Goal: Book appointment/travel/reservation

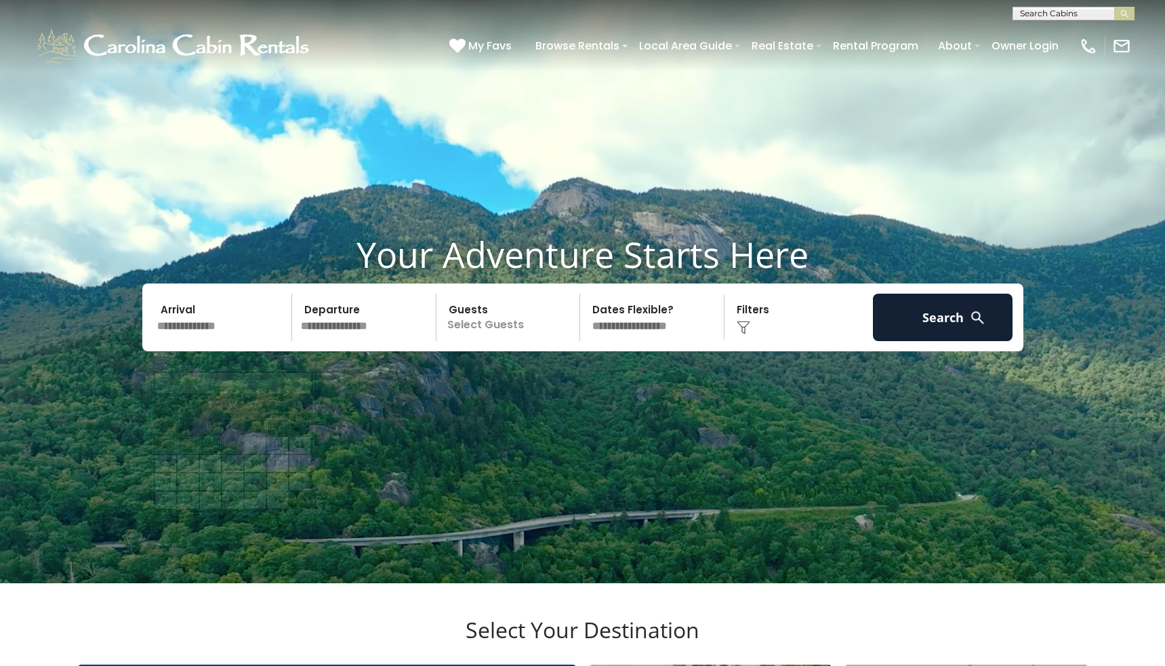
click at [252, 341] on input "text" at bounding box center [222, 316] width 140 height 47
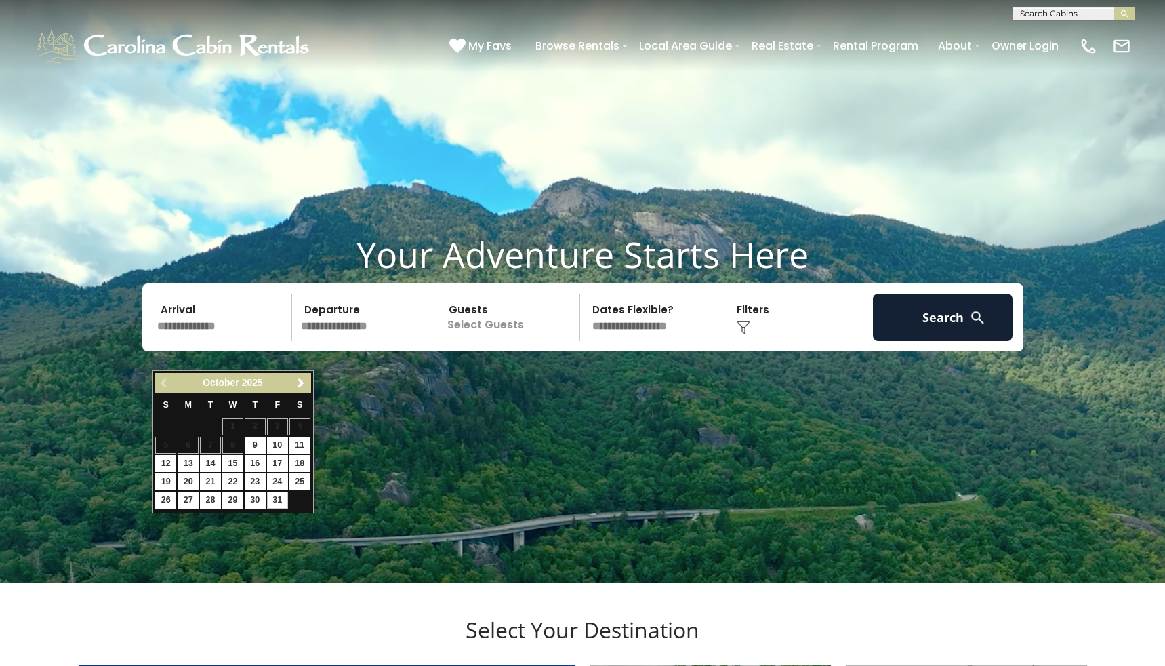
click at [275, 495] on link "31" at bounding box center [277, 499] width 21 height 17
type input "********"
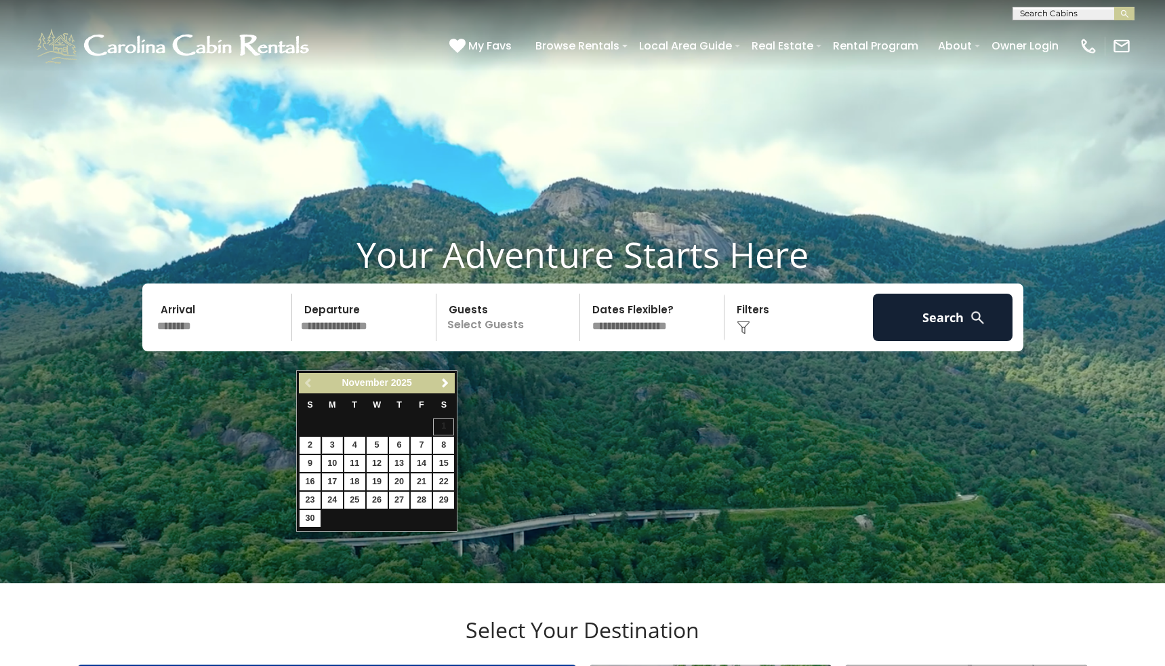
click at [332, 443] on link "3" at bounding box center [332, 444] width 21 height 17
type input "*******"
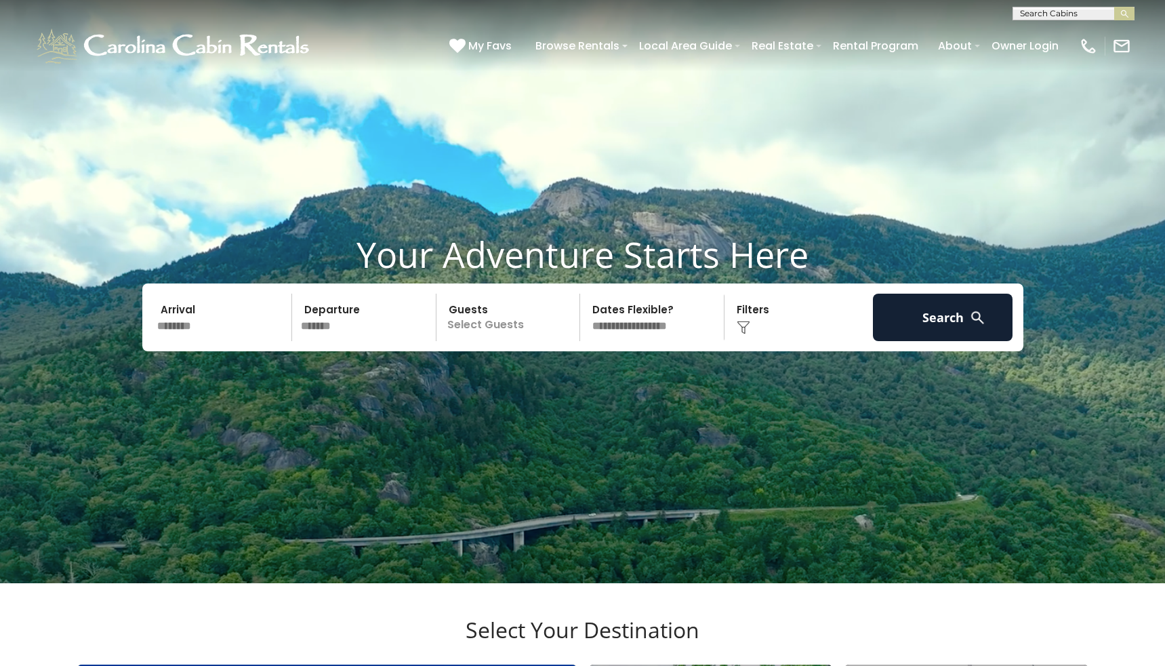
click at [483, 341] on p "Select Guests" at bounding box center [511, 316] width 140 height 47
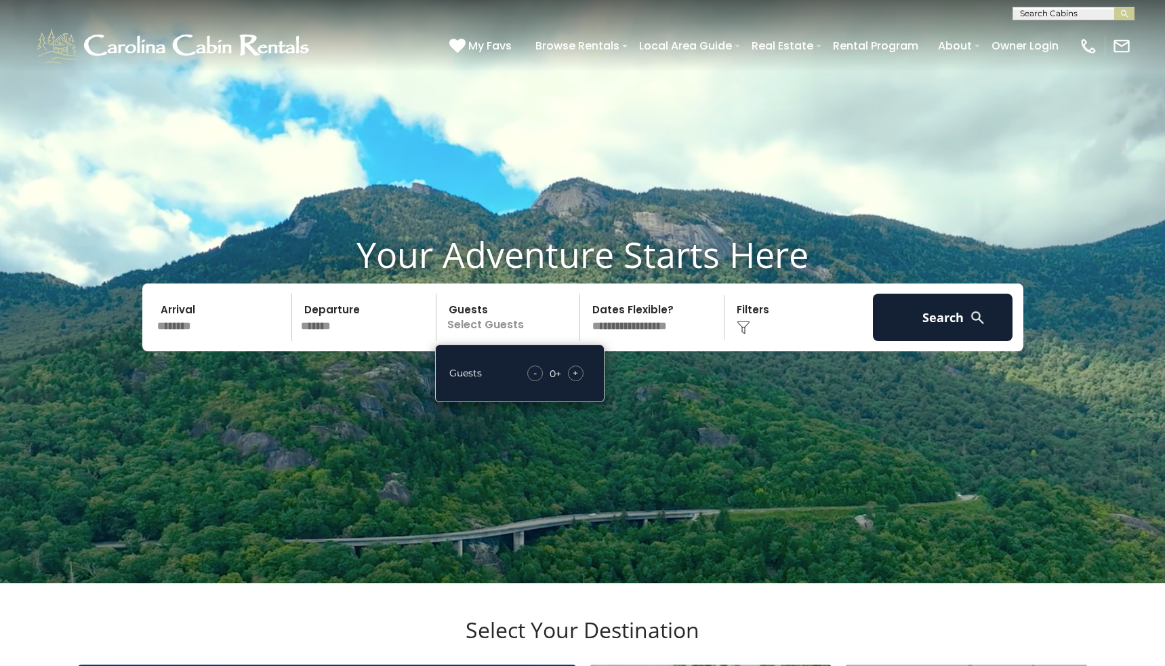
click at [581, 381] on div "+" at bounding box center [576, 373] width 16 height 16
select select "*"
click at [748, 334] on img at bounding box center [744, 328] width 14 height 14
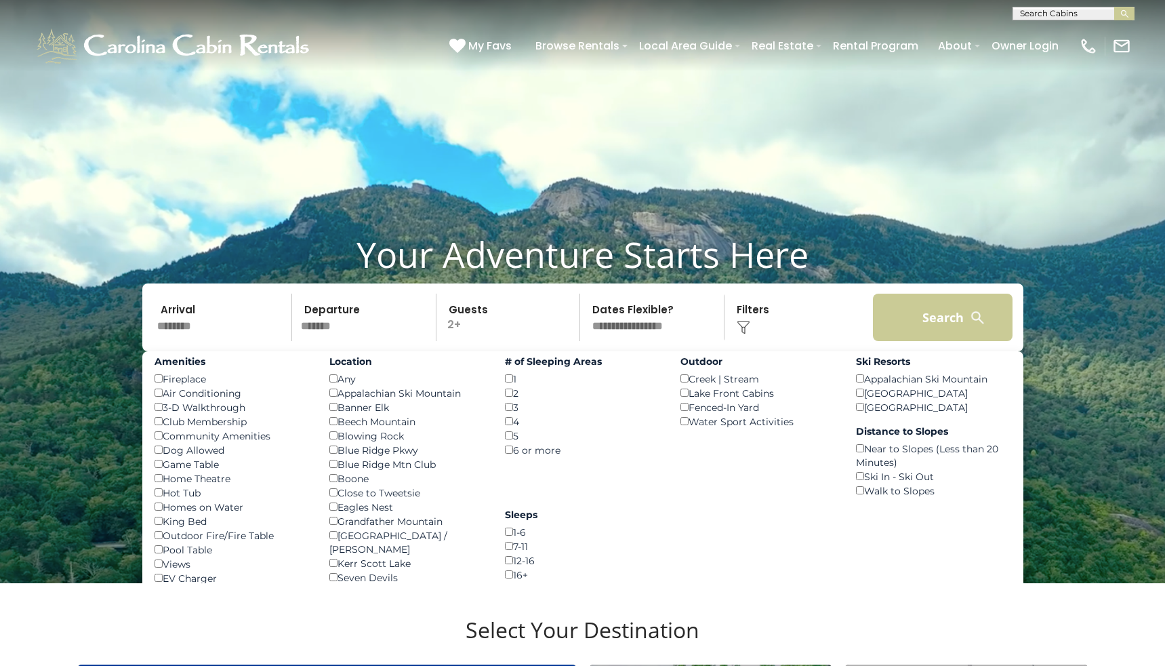
click at [924, 341] on button "Search" at bounding box center [943, 316] width 140 height 47
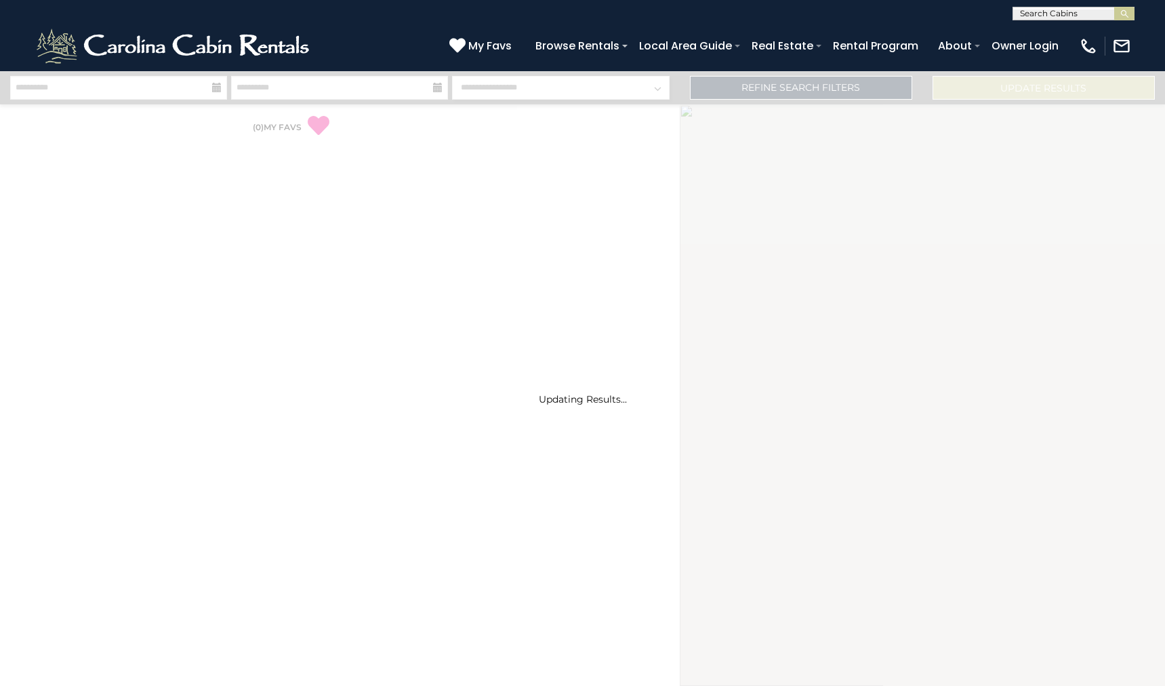
select select "*"
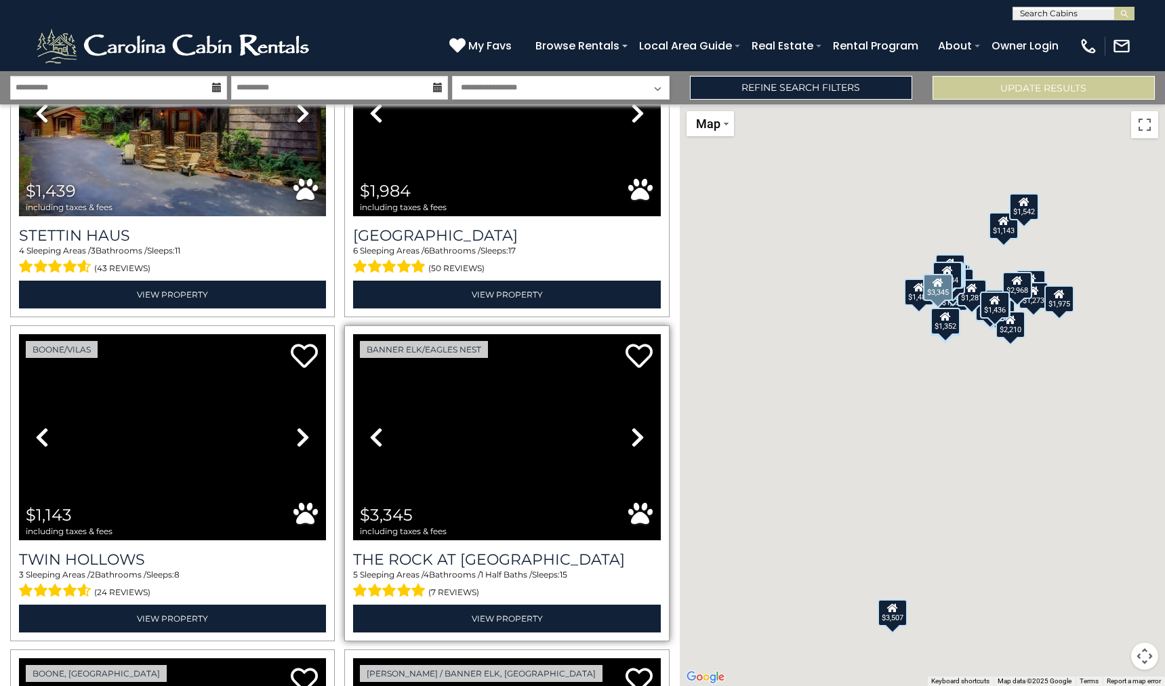
scroll to position [152, 0]
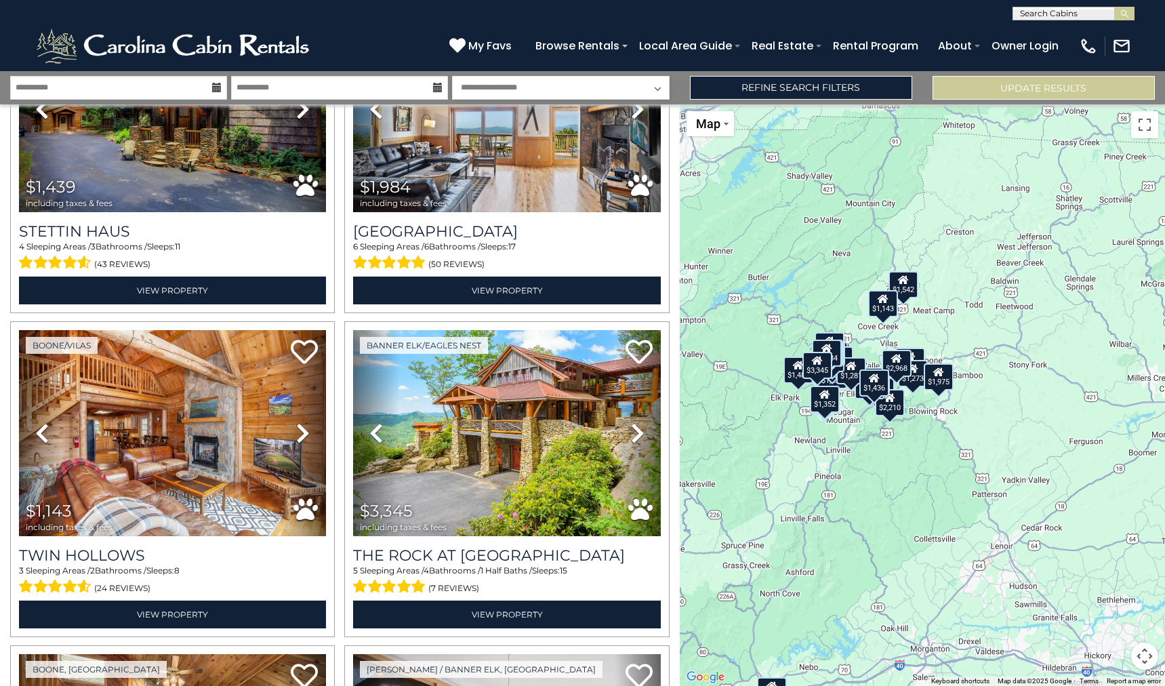
drag, startPoint x: 963, startPoint y: 371, endPoint x: 840, endPoint y: 449, distance: 145.9
click at [840, 449] on div "$1,439 $1,984 $1,143 $3,345 $1,087 $1,713 $1,273 $3,507 $1,875 $1,653 $1,286 $1…" at bounding box center [922, 394] width 485 height 581
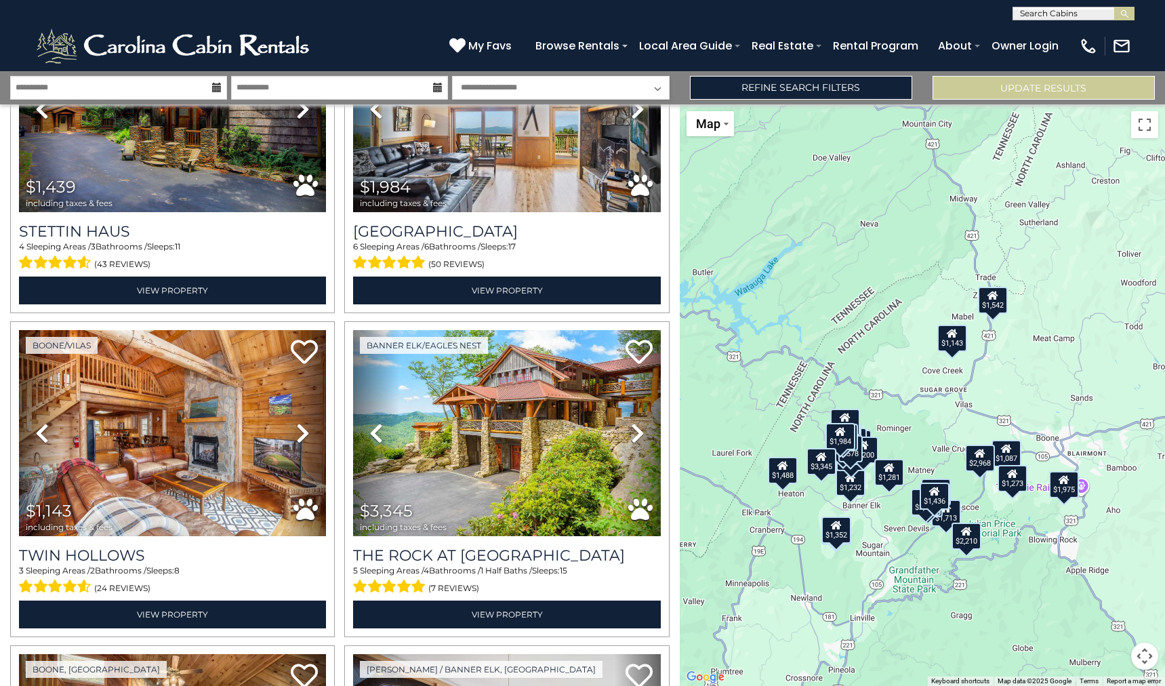
drag, startPoint x: 998, startPoint y: 232, endPoint x: 1023, endPoint y: 402, distance: 172.1
click at [1023, 402] on div "$1,439 $1,984 $1,143 $3,345 $1,087 $1,713 $1,273 $3,507 $1,875 $1,653 $1,286 $1…" at bounding box center [922, 394] width 485 height 581
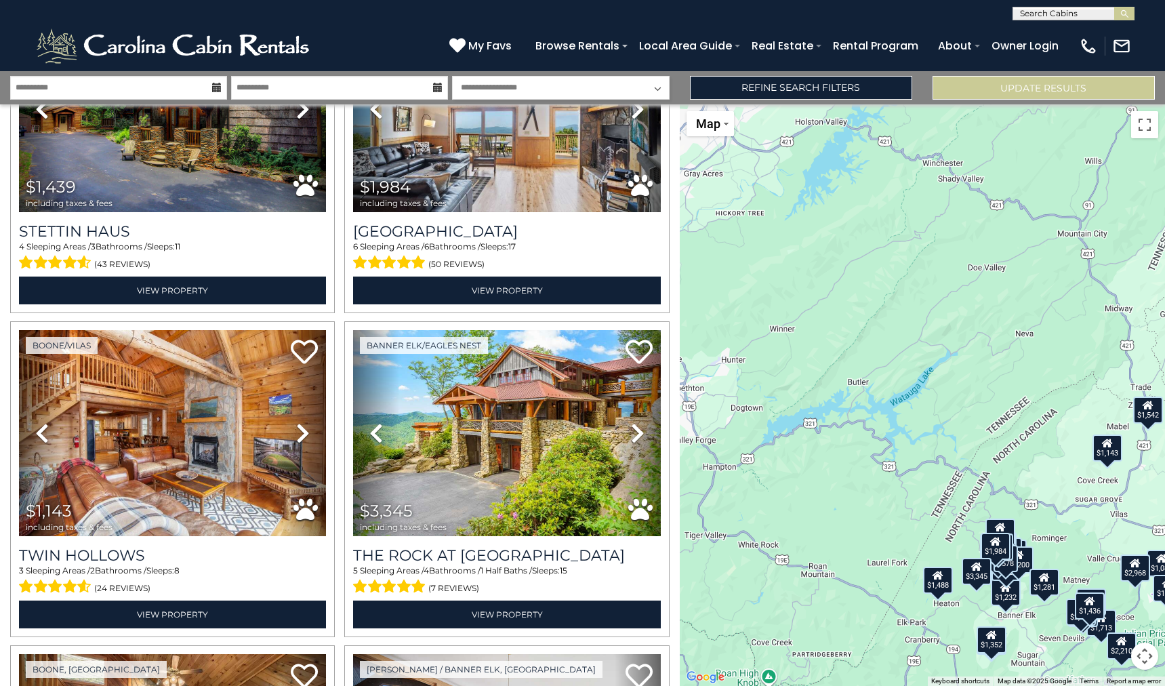
drag, startPoint x: 853, startPoint y: 306, endPoint x: 1011, endPoint y: 419, distance: 194.8
click at [1011, 419] on div "$1,439 $1,984 $1,143 $3,345 $1,087 $1,713 $1,273 $3,507 $1,875 $1,653 $1,286 $1…" at bounding box center [922, 394] width 485 height 581
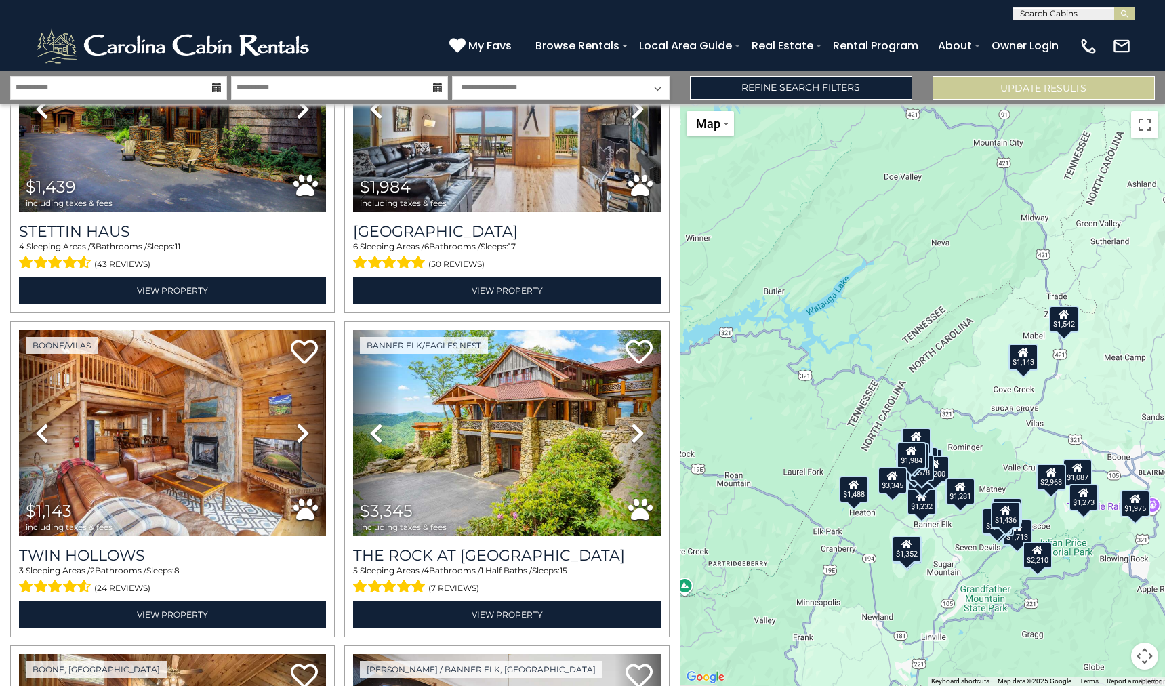
drag, startPoint x: 942, startPoint y: 368, endPoint x: 853, endPoint y: 277, distance: 128.0
click at [853, 277] on div "$1,439 $1,984 $1,143 $3,345 $1,087 $1,713 $1,273 $3,507 $1,875 $1,653 $1,286 $1…" at bounding box center [922, 394] width 485 height 581
click at [727, 125] on button "Map" at bounding box center [710, 123] width 47 height 25
click at [844, 197] on div "$1,439 $1,984 $1,143 $3,345 $1,087 $1,713 $1,273 $3,507 $1,875 $1,653 $1,286 $1…" at bounding box center [922, 394] width 485 height 581
click at [1139, 130] on button "Toggle fullscreen view" at bounding box center [1144, 124] width 27 height 27
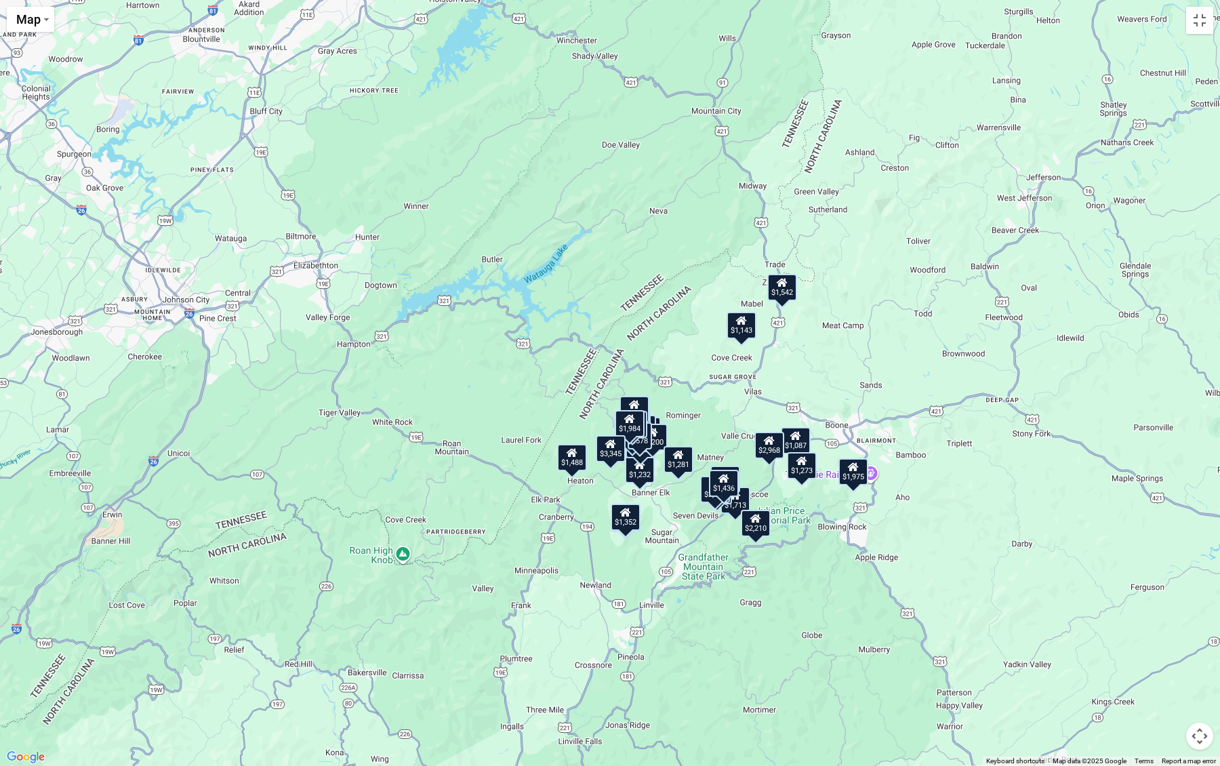
drag, startPoint x: 706, startPoint y: 428, endPoint x: 739, endPoint y: 407, distance: 38.9
click at [739, 407] on div "$1,439 $1,984 $1,143 $3,345 $1,087 $1,713 $1,273 $3,507 $1,875 $1,653 $1,286 $1…" at bounding box center [610, 383] width 1220 height 766
click at [702, 418] on div "$1,439 $1,984 $1,143 $3,345 $1,087 $1,713 $1,273 $3,507 $1,875 $1,653 $1,286 $1…" at bounding box center [610, 383] width 1220 height 766
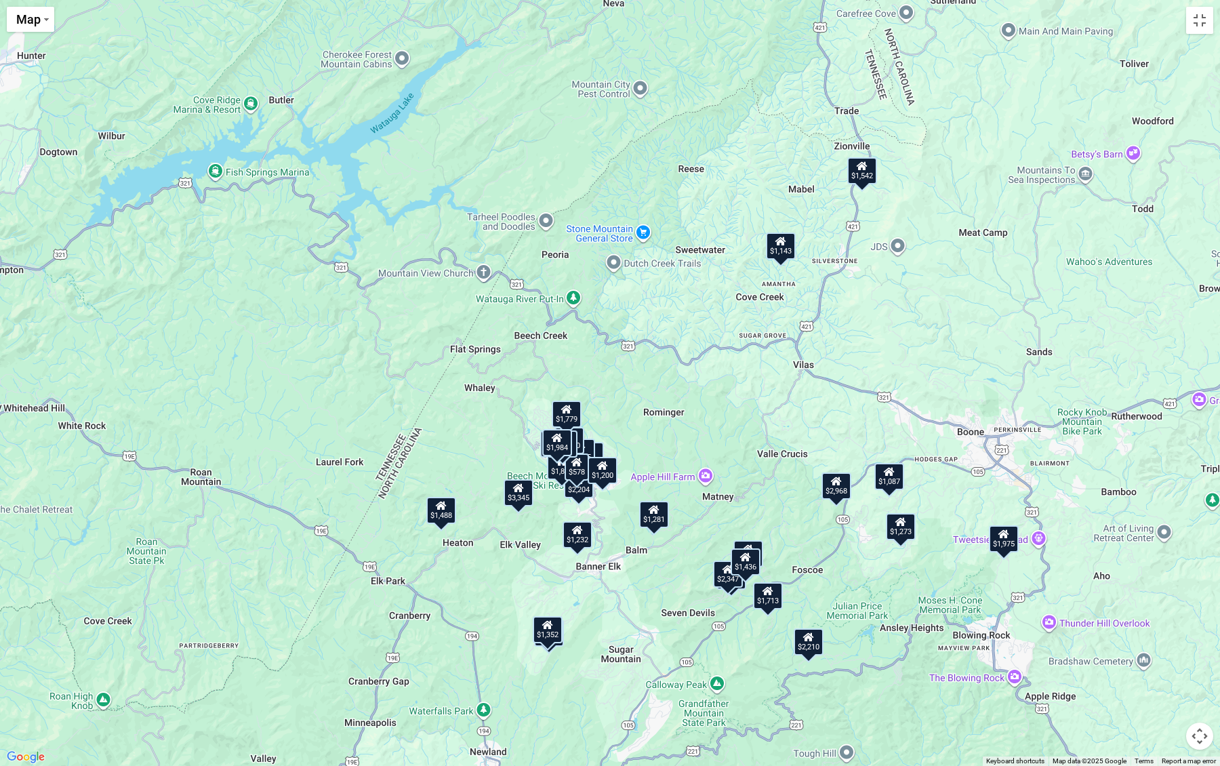
click at [702, 525] on div "$1,439 $1,984 $1,143 $3,345 $1,087 $1,713 $1,273 $3,507 $1,875 $1,653 $1,286 $1…" at bounding box center [610, 383] width 1220 height 766
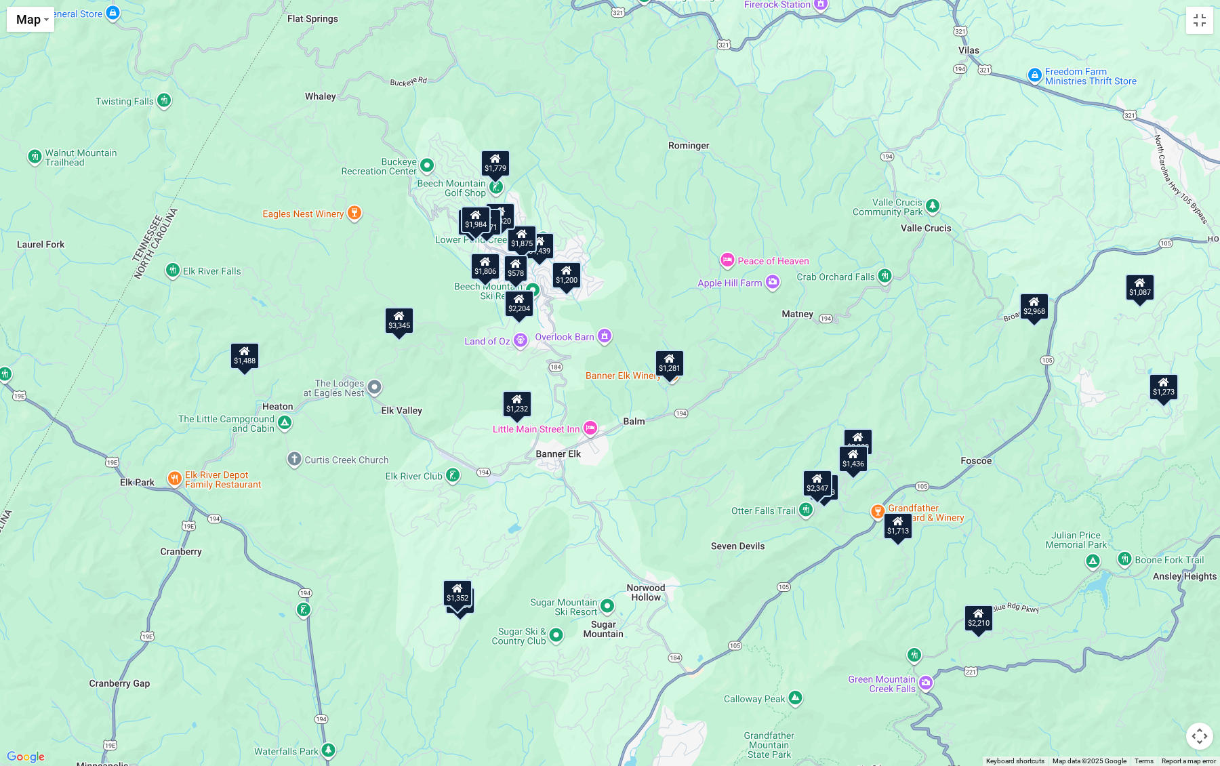
drag, startPoint x: 653, startPoint y: 588, endPoint x: 718, endPoint y: 432, distance: 168.7
click at [718, 432] on div "$1,439 $1,984 $1,143 $3,345 $1,087 $1,713 $1,273 $3,507 $1,875 $1,653 $1,286 $1…" at bounding box center [610, 383] width 1220 height 766
click at [670, 367] on div "$1,281" at bounding box center [670, 363] width 30 height 27
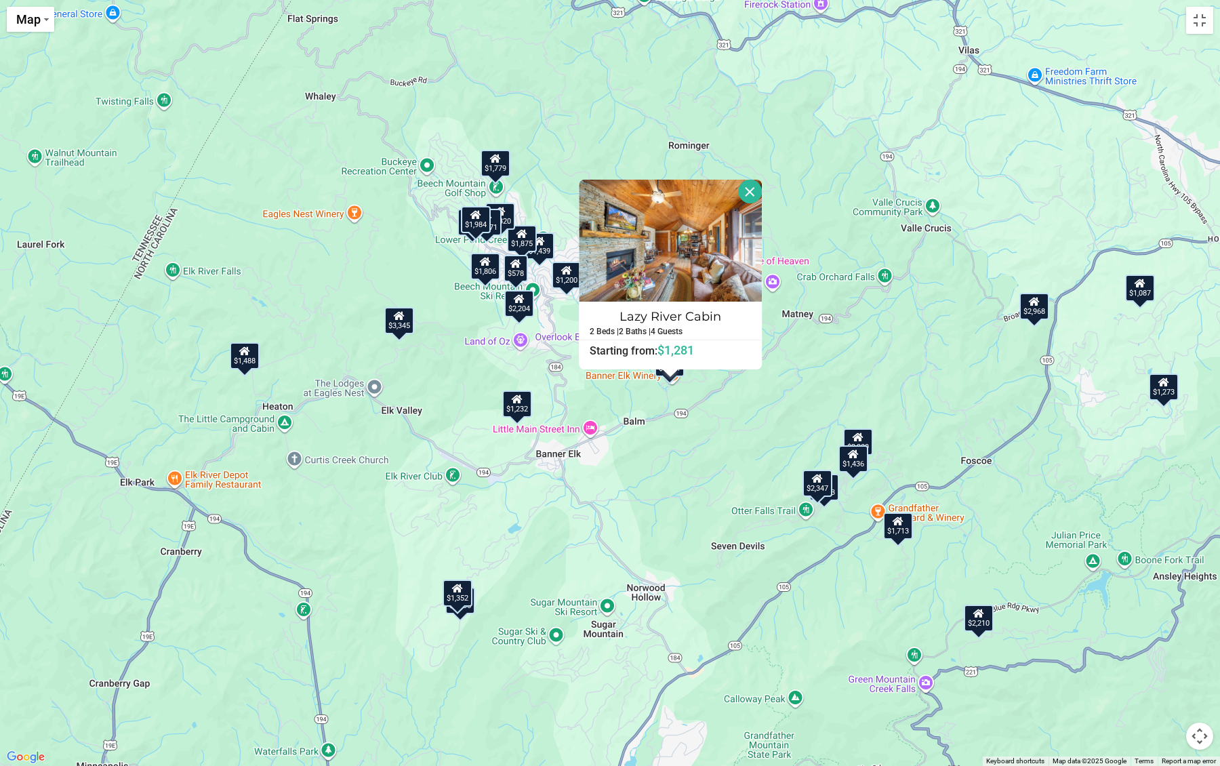
click at [695, 405] on div "$1,439 $1,984 $1,143 $3,345 $1,087 $1,713 $1,273 $3,507 $1,875 $1,653 $1,286 $1…" at bounding box center [610, 383] width 1220 height 766
click at [751, 191] on button "Close" at bounding box center [750, 192] width 24 height 24
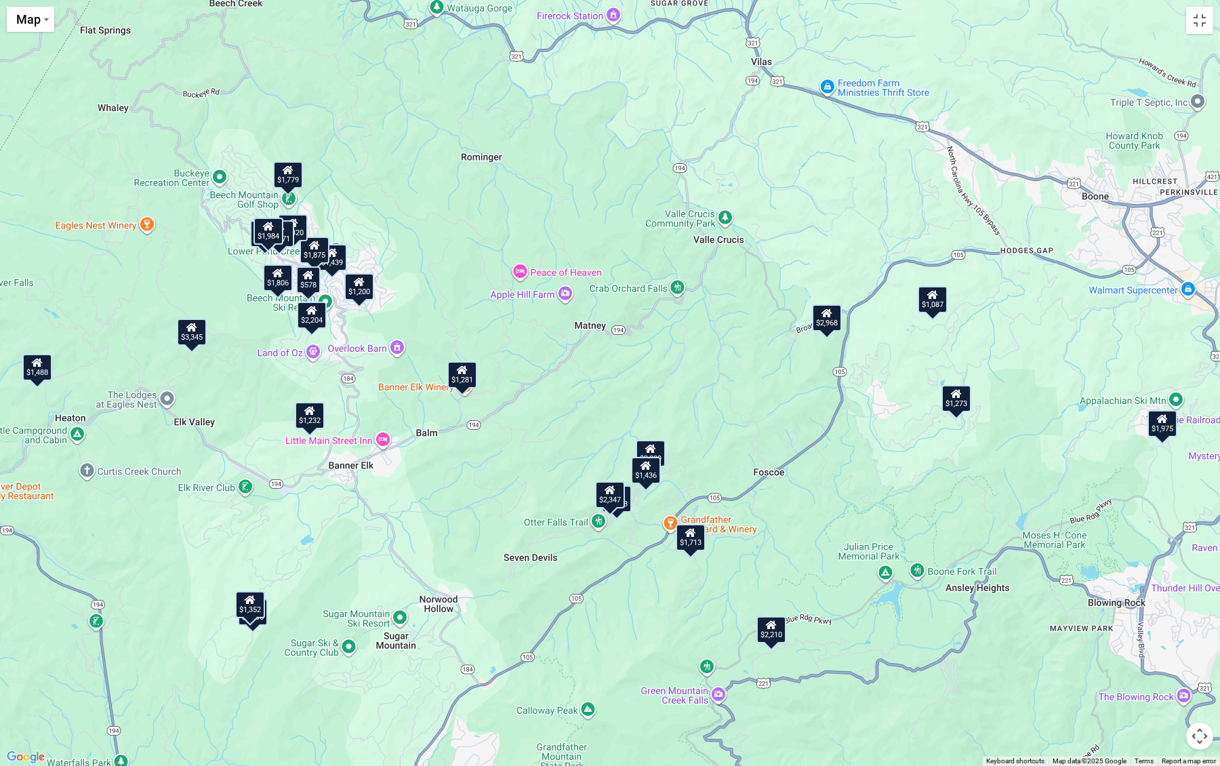
drag, startPoint x: 879, startPoint y: 230, endPoint x: 664, endPoint y: 242, distance: 215.2
click at [664, 242] on div "$1,439 $1,984 $1,143 $3,345 $1,087 $1,713 $1,273 $3,507 $1,875 $1,653 $1,286 $1…" at bounding box center [610, 383] width 1220 height 766
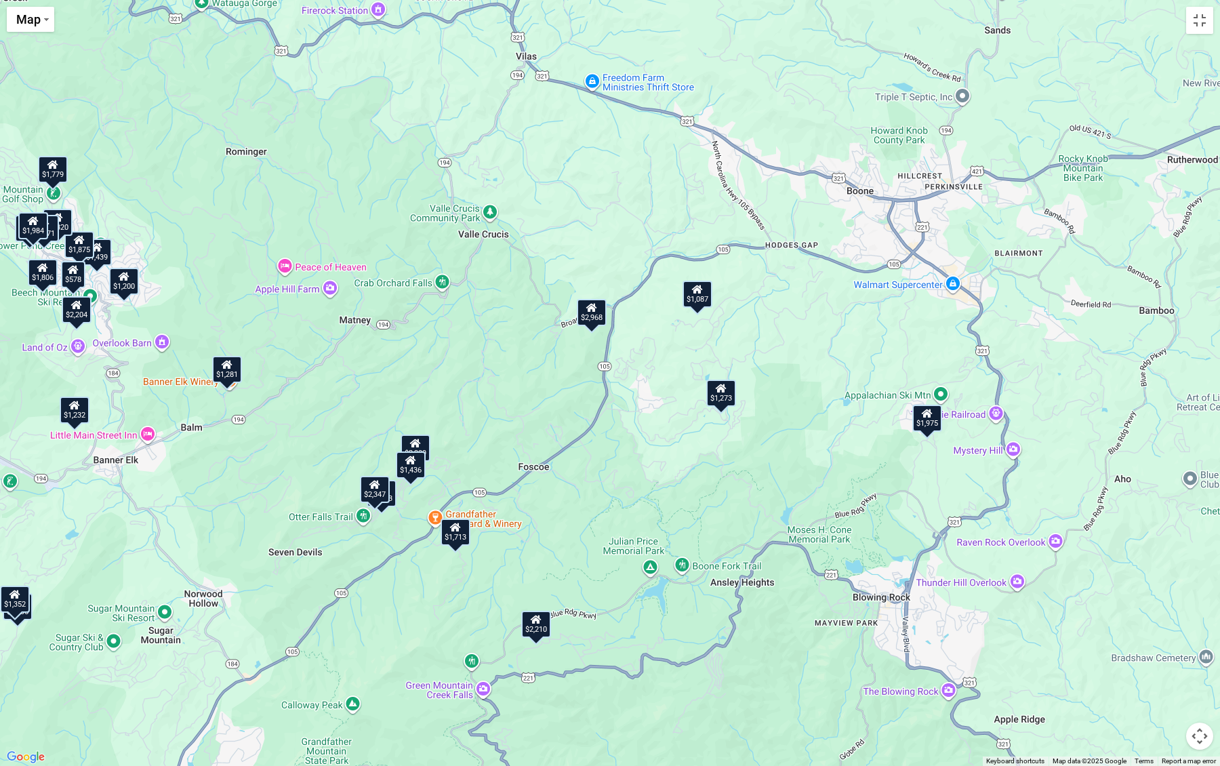
drag, startPoint x: 856, startPoint y: 365, endPoint x: 625, endPoint y: 359, distance: 231.2
click at [625, 359] on div "$1,439 $1,984 $1,143 $3,345 $1,087 $1,713 $1,273 $3,507 $1,875 $1,653 $1,286 $1…" at bounding box center [610, 383] width 1220 height 766
click at [1164, 26] on button "Toggle fullscreen view" at bounding box center [1199, 20] width 27 height 27
